Goal: Task Accomplishment & Management: Complete application form

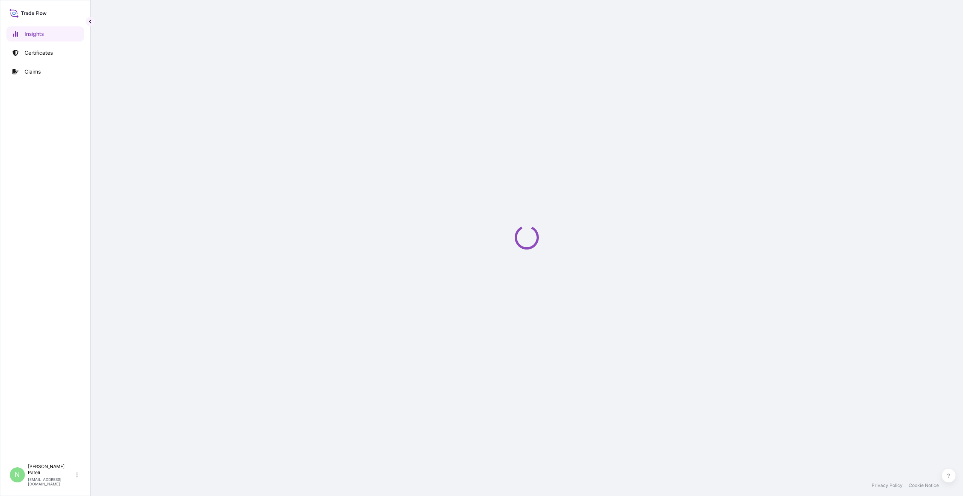
select select "2025"
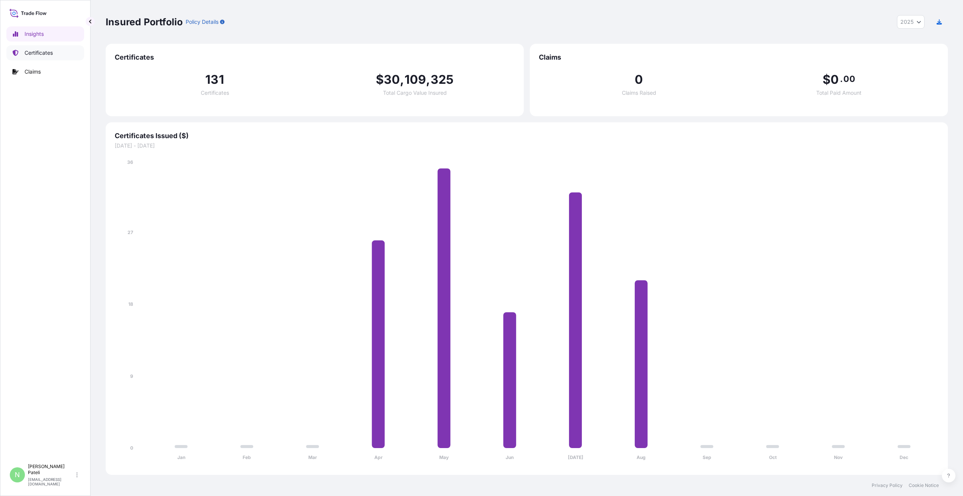
click at [41, 54] on p "Certificates" at bounding box center [39, 53] width 28 height 8
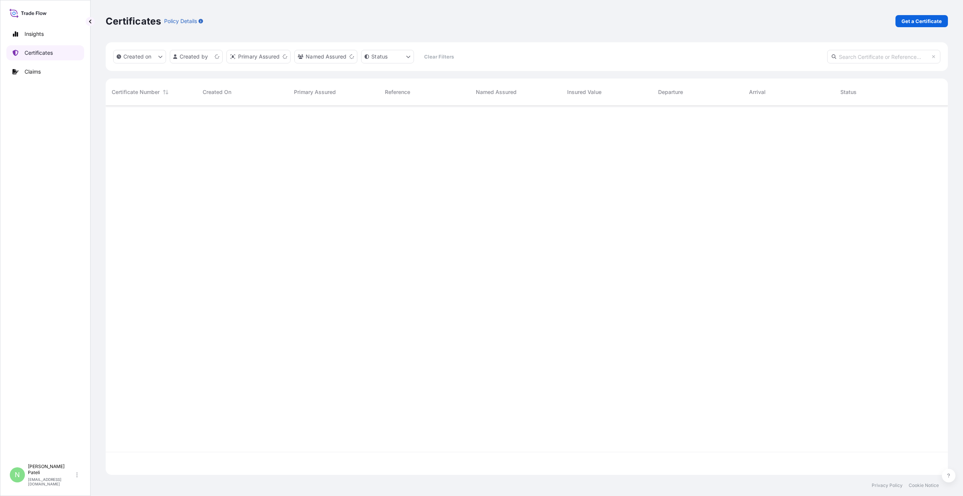
scroll to position [367, 836]
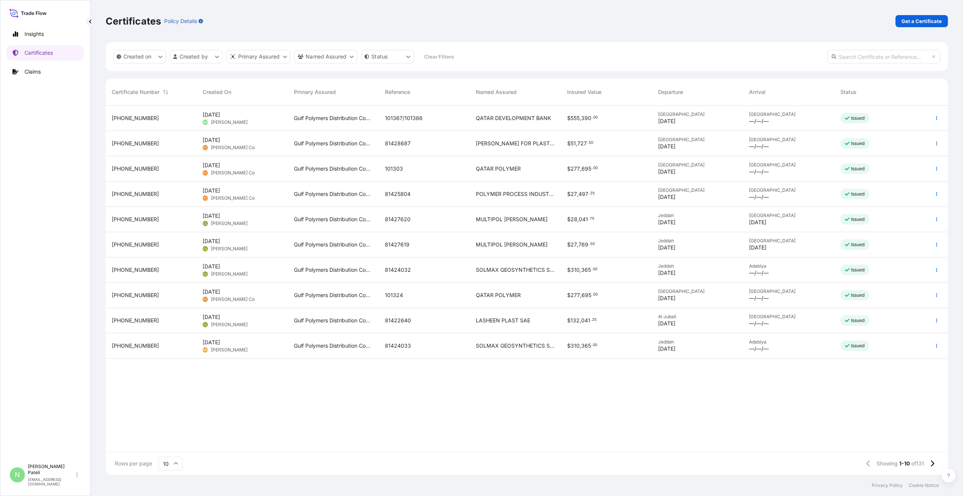
click at [502, 116] on span "QATAR DEVELOPMENT BANK" at bounding box center [513, 118] width 75 height 8
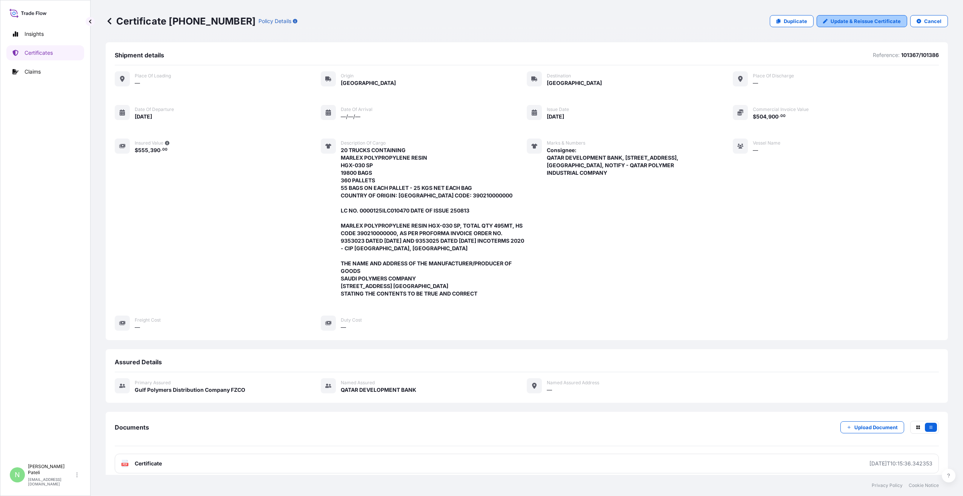
click at [851, 21] on p "Update & Reissue Certificate" at bounding box center [865, 21] width 70 height 8
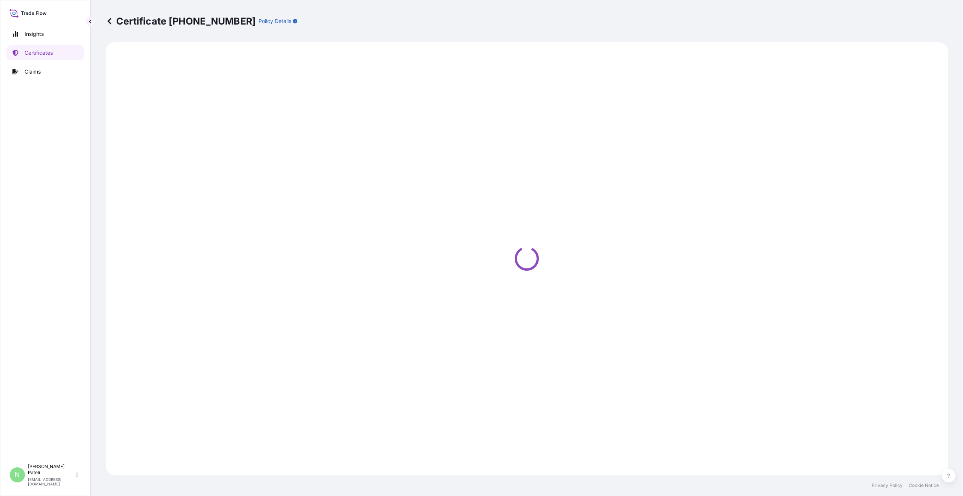
select select "Road"
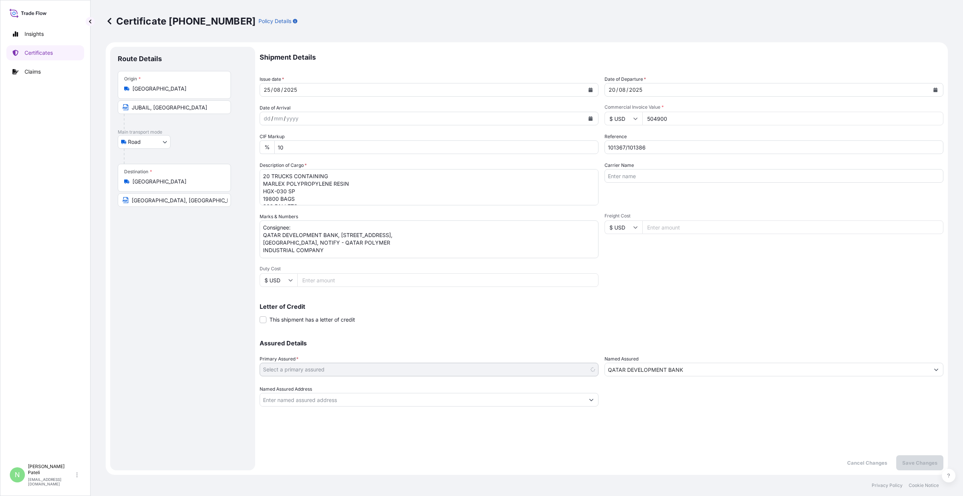
select select "31643"
click at [270, 88] on div "25" at bounding box center [267, 89] width 8 height 9
click at [270, 89] on div "25" at bounding box center [267, 89] width 8 height 9
click at [593, 89] on button "Calendar" at bounding box center [590, 90] width 12 height 12
click at [302, 196] on div "27" at bounding box center [302, 197] width 14 height 14
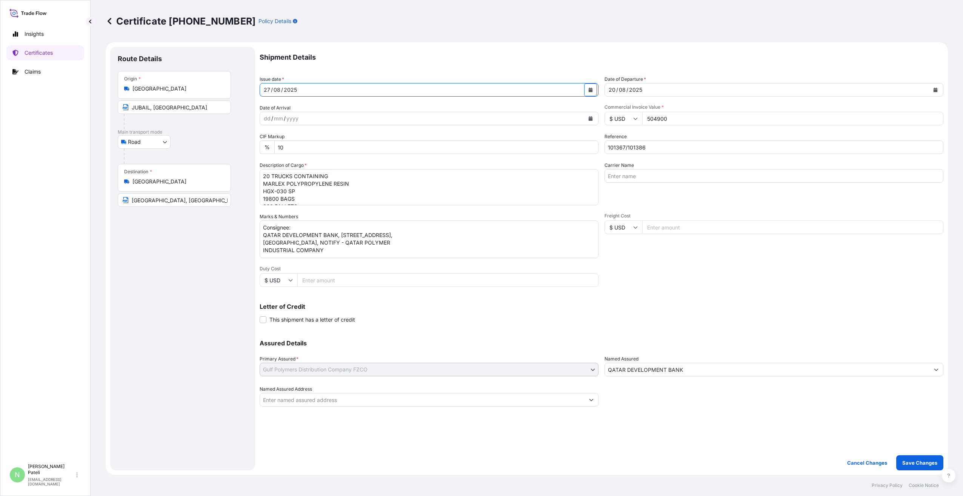
click at [937, 88] on icon "Calendar" at bounding box center [935, 90] width 5 height 5
click at [630, 181] on div "19" at bounding box center [632, 182] width 14 height 14
click at [646, 146] on input "101367/101386" at bounding box center [773, 147] width 339 height 14
type input "101367"
click at [725, 285] on div "Shipment Details Issue date * [DATE] Date of Departure * [DATE] Date of Arrival…" at bounding box center [602, 227] width 684 height 360
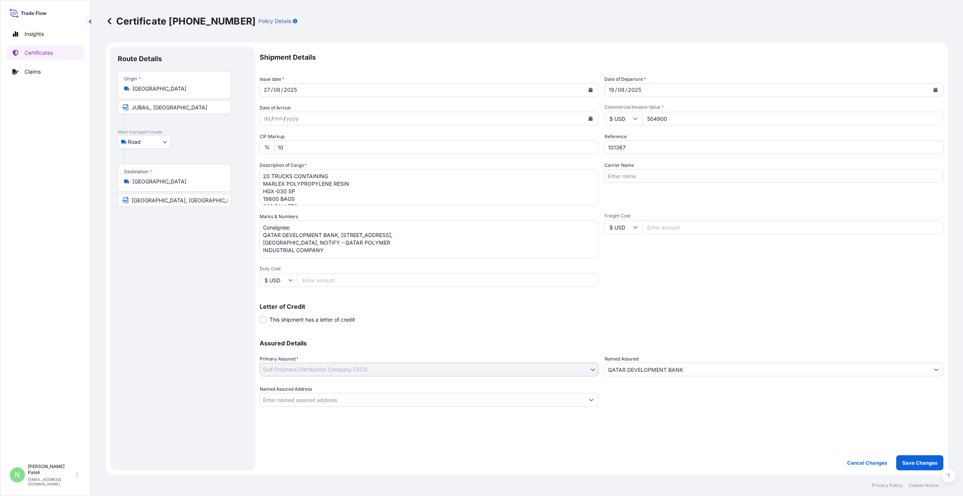
click at [668, 118] on input "504900" at bounding box center [792, 119] width 301 height 14
type input "252450"
drag, startPoint x: 715, startPoint y: 305, endPoint x: 717, endPoint y: 300, distance: 5.3
click at [715, 305] on p "Letter of Credit" at bounding box center [602, 306] width 684 height 6
click at [306, 240] on textarea "Consignee: QATAR DEVELOPMENT BANK, [STREET_ADDRESS], [GEOGRAPHIC_DATA], NOTIFY …" at bounding box center [429, 239] width 339 height 38
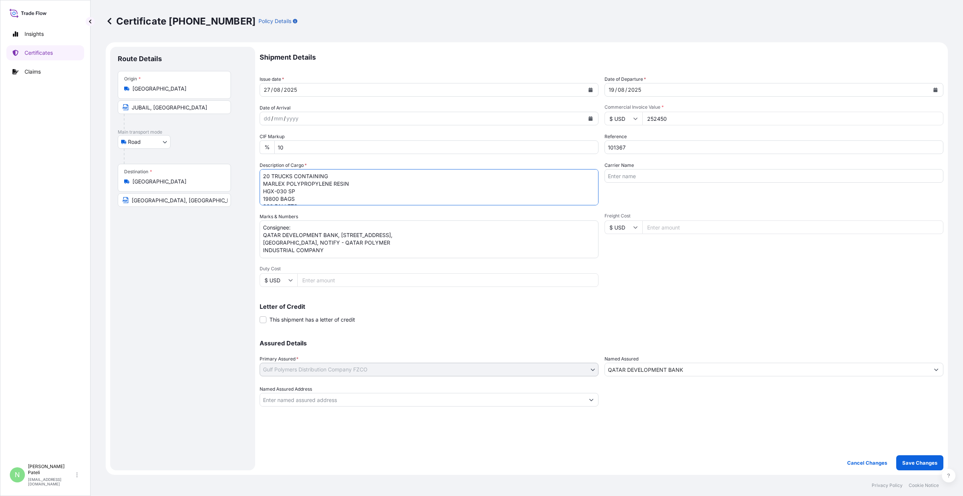
click at [266, 174] on textarea "20 TRUCKS CONTAINING MARLEX POLYPROPYLENE RESIN HGX-030 SP 19800 BAGS 360 PALLE…" at bounding box center [429, 187] width 339 height 36
click at [271, 197] on textarea "20 TRUCKS CONTAINING MARLEX POLYPROPYLENE RESIN HGX-030 SP 19800 BAGS 360 PALLE…" at bounding box center [429, 187] width 339 height 36
click at [269, 191] on textarea "20 TRUCKS CONTAINING MARLEX POLYPROPYLENE RESIN HGX-030 SP 19800 BAGS 360 PALLE…" at bounding box center [429, 187] width 339 height 36
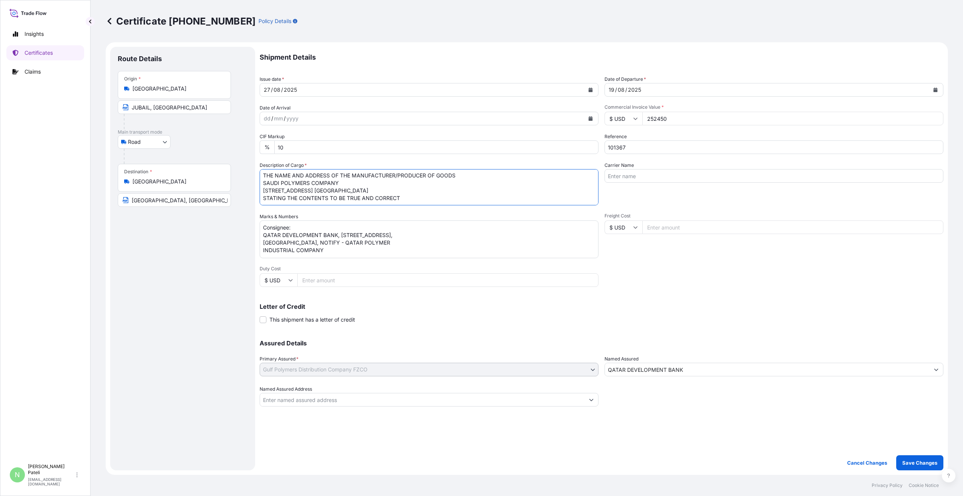
type textarea "10 TRUCKS CONTAINING MARLEX POLYPROPYLENE RESIN HGX-030 SP 9900 BAGS 180 PALLET…"
click at [441, 311] on div "Letter of Credit This shipment has a letter of credit Letter of credit * Letter…" at bounding box center [602, 313] width 684 height 20
click at [356, 242] on textarea "Consignee: QATAR DEVELOPMENT BANK, [STREET_ADDRESS], [GEOGRAPHIC_DATA], NOTIFY …" at bounding box center [429, 239] width 339 height 38
click at [488, 336] on div "Assured Details Primary Assured * Gulf Polymers Distribution Company FZCO Saudi…" at bounding box center [602, 368] width 684 height 75
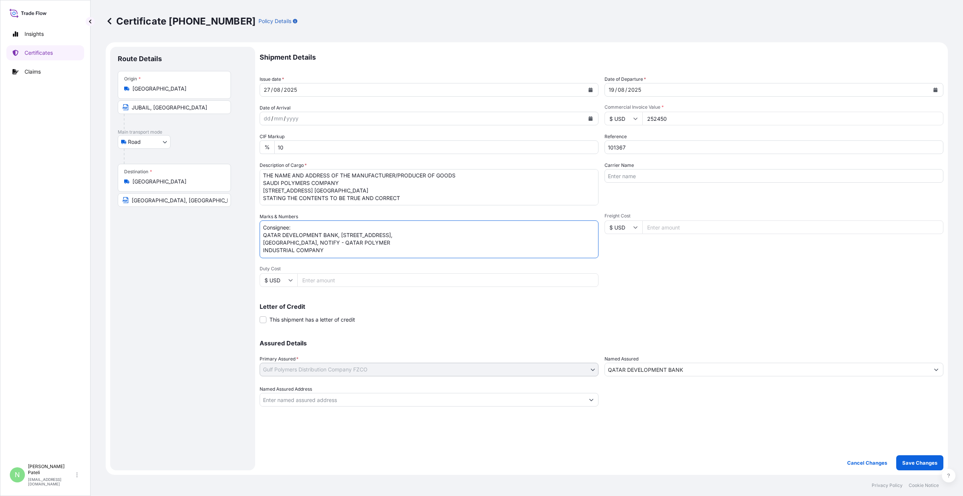
click at [323, 194] on textarea "20 TRUCKS CONTAINING MARLEX POLYPROPYLENE RESIN HGX-030 SP 19800 BAGS 360 PALLE…" at bounding box center [429, 187] width 339 height 36
click at [925, 461] on p "Save Changes" at bounding box center [919, 463] width 35 height 8
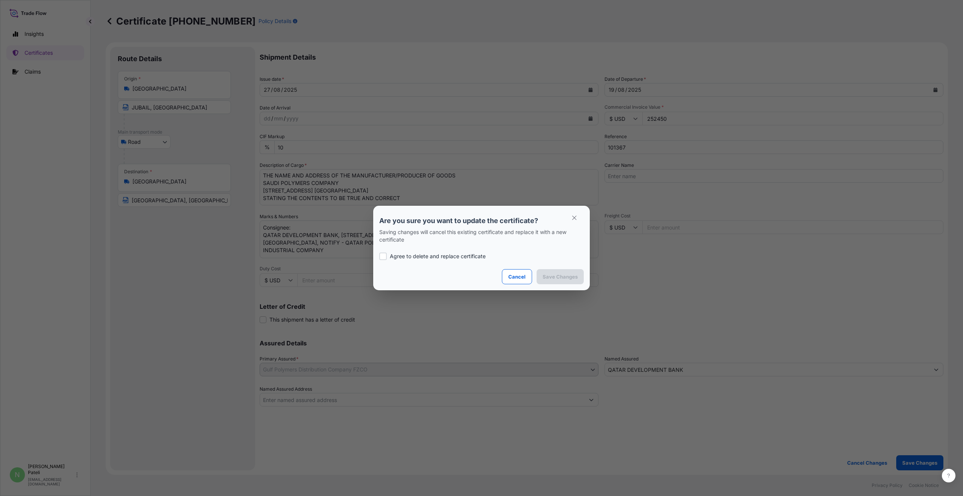
click at [383, 256] on div at bounding box center [383, 256] width 8 height 8
checkbox input "true"
click at [570, 278] on p "Save Changes" at bounding box center [559, 277] width 35 height 8
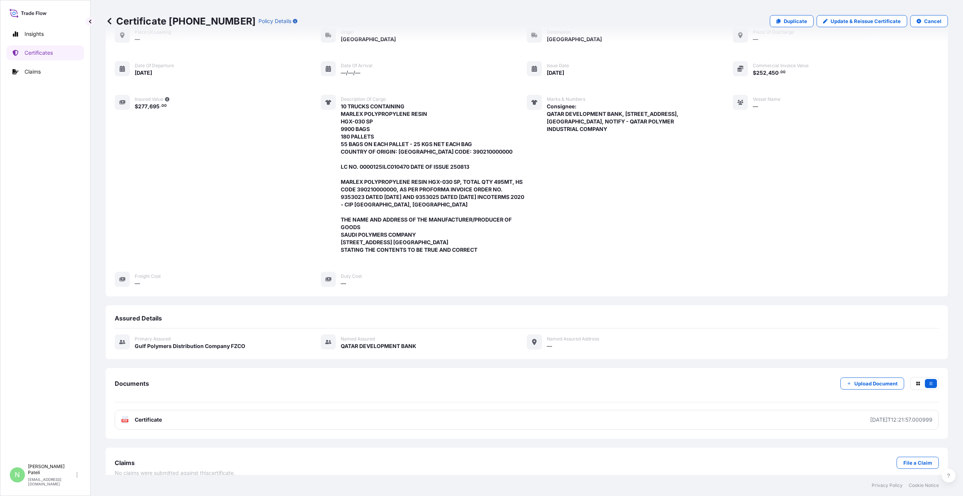
scroll to position [62, 0]
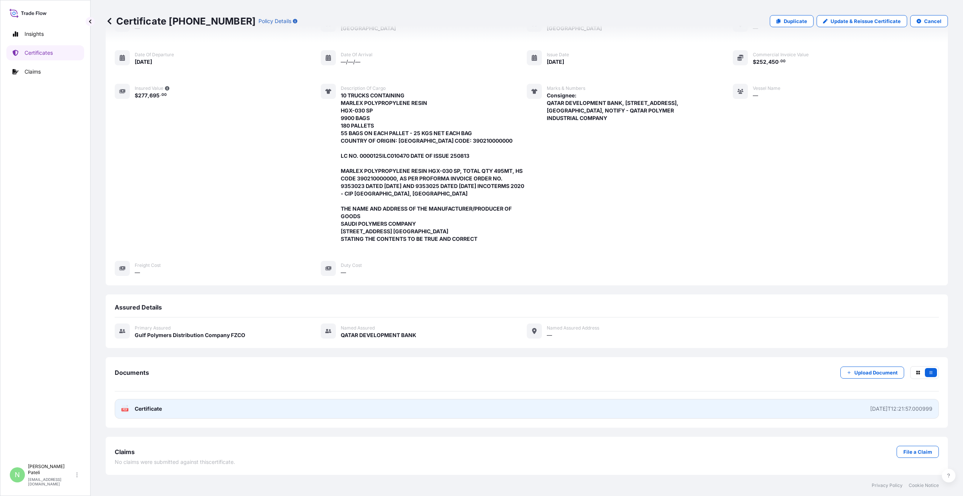
click at [161, 409] on span "Certificate" at bounding box center [148, 409] width 27 height 8
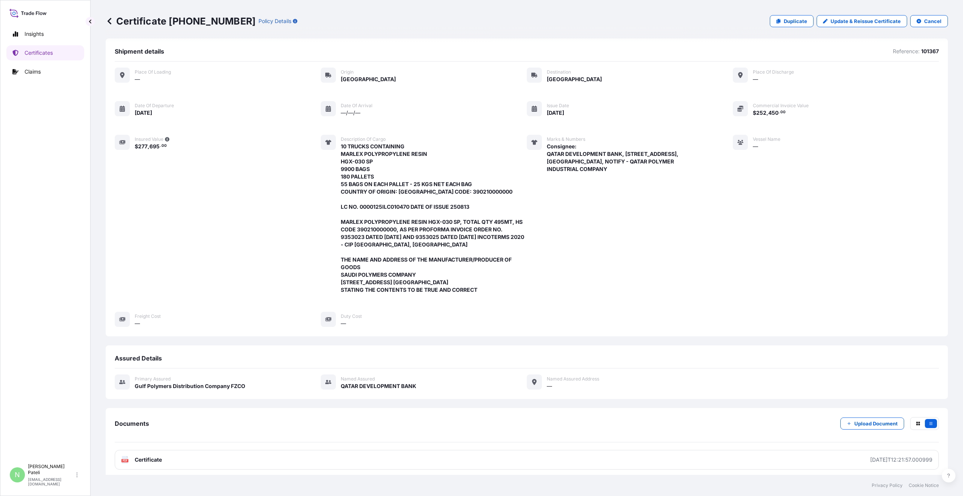
scroll to position [0, 0]
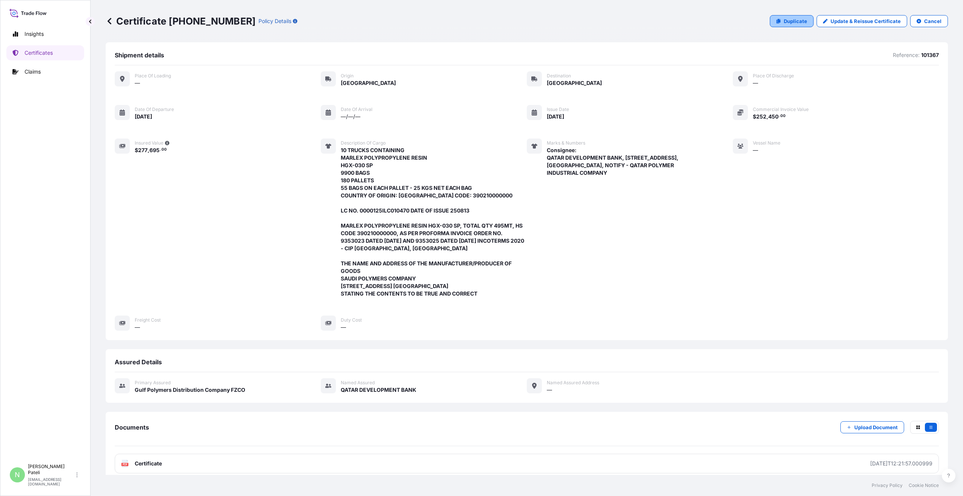
click at [788, 20] on p "Duplicate" at bounding box center [795, 21] width 23 height 8
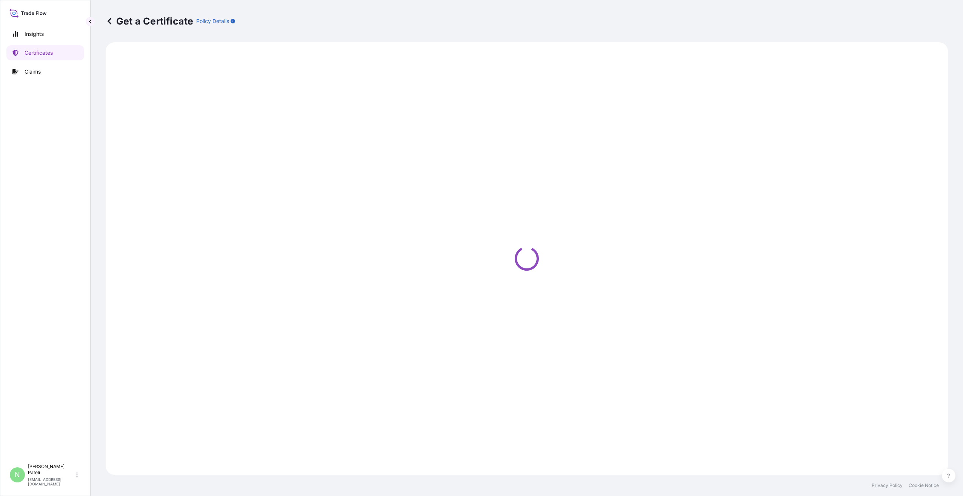
select select "Road"
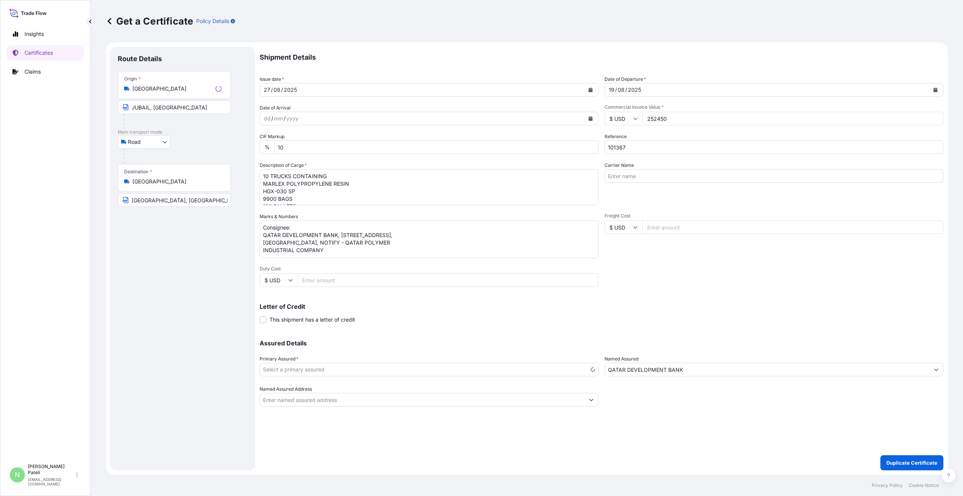
select select "31643"
click at [149, 287] on div "Route Details Place of loading Road / [GEOGRAPHIC_DATA] / Inland Origin * [GEOG…" at bounding box center [183, 258] width 130 height 408
click at [614, 90] on div "19" at bounding box center [611, 89] width 7 height 9
click at [613, 88] on div "19" at bounding box center [611, 89] width 7 height 9
click at [935, 88] on icon "Calendar" at bounding box center [935, 90] width 4 height 5
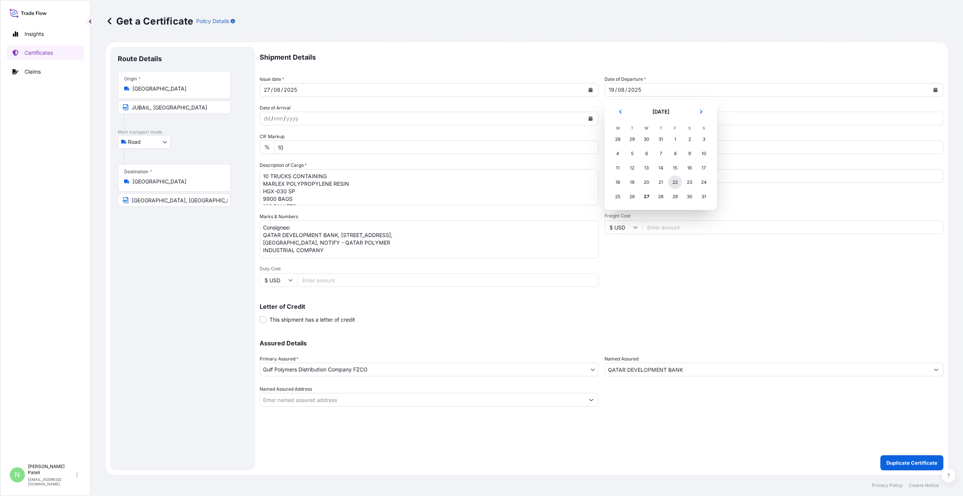
click at [676, 183] on div "22" at bounding box center [675, 182] width 14 height 14
click at [693, 283] on div "Shipment Details Issue date * [DATE] Date of Departure * [DATE] Date of Arrival…" at bounding box center [602, 227] width 684 height 360
drag, startPoint x: 625, startPoint y: 146, endPoint x: 628, endPoint y: 151, distance: 6.2
click at [625, 146] on input "101367" at bounding box center [773, 147] width 339 height 14
type input "101386"
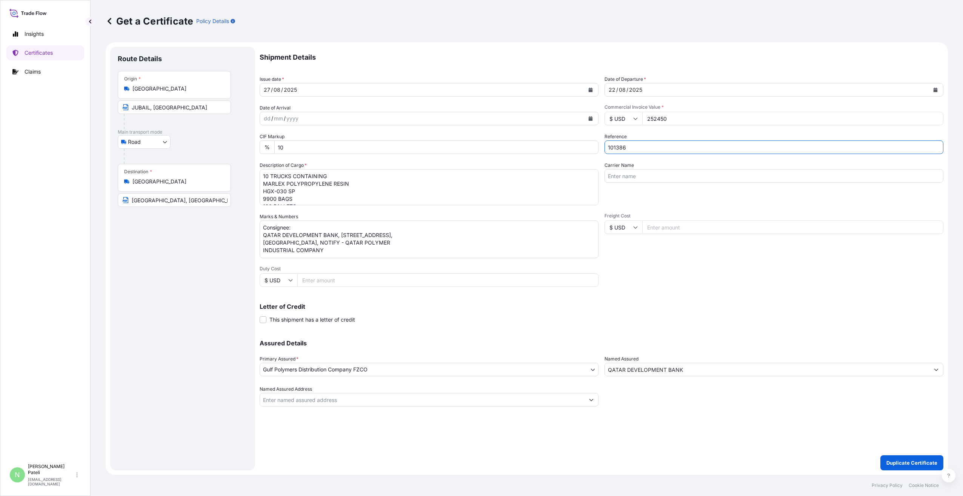
click at [689, 287] on div "Shipment Details Issue date * [DATE] Date of Departure * [DATE] Date of Arrival…" at bounding box center [602, 227] width 684 height 360
click at [291, 182] on textarea "10 TRUCKS CONTAINING MARLEX POLYPROPYLENE RESIN HGX-030 SP 9900 BAGS 180 PALLET…" at bounding box center [429, 187] width 339 height 36
click at [917, 462] on p "Duplicate Certificate" at bounding box center [911, 463] width 51 height 8
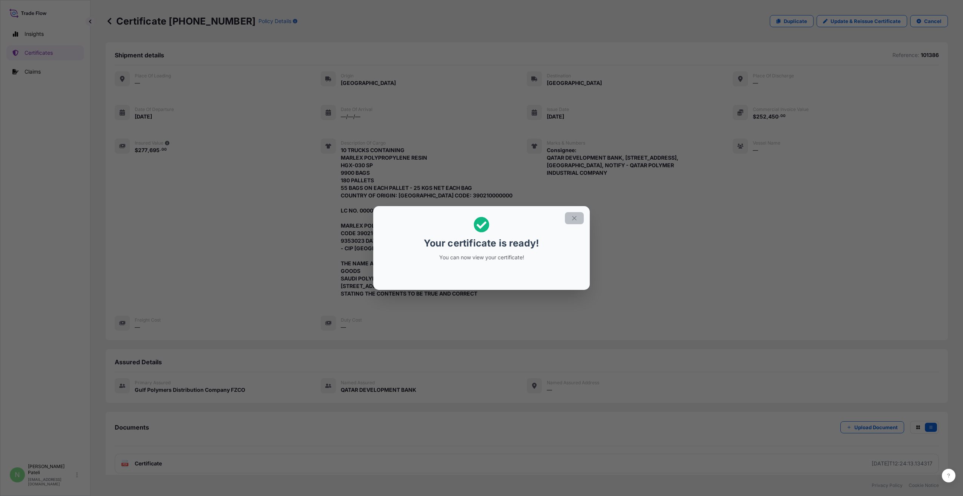
click at [575, 215] on icon "button" at bounding box center [574, 218] width 7 height 7
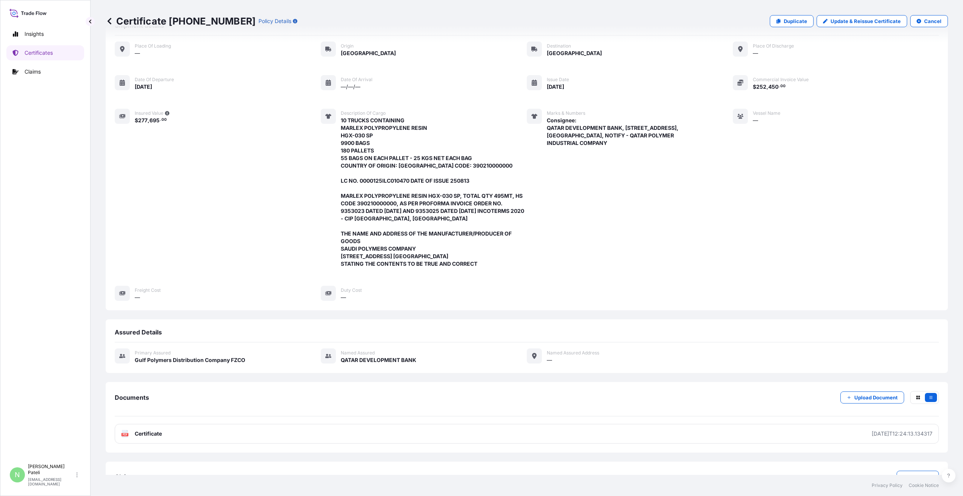
scroll to position [62, 0]
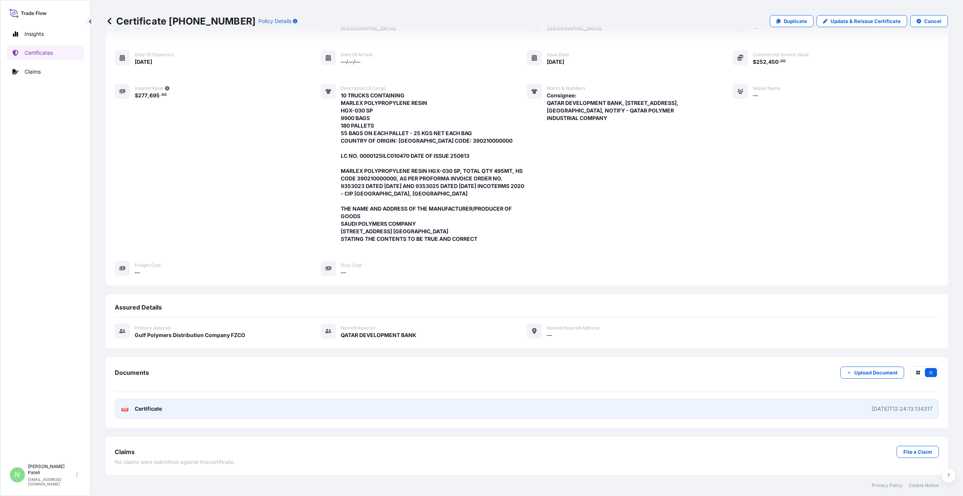
click at [158, 408] on span "Certificate" at bounding box center [148, 409] width 27 height 8
